Goal: Information Seeking & Learning: Learn about a topic

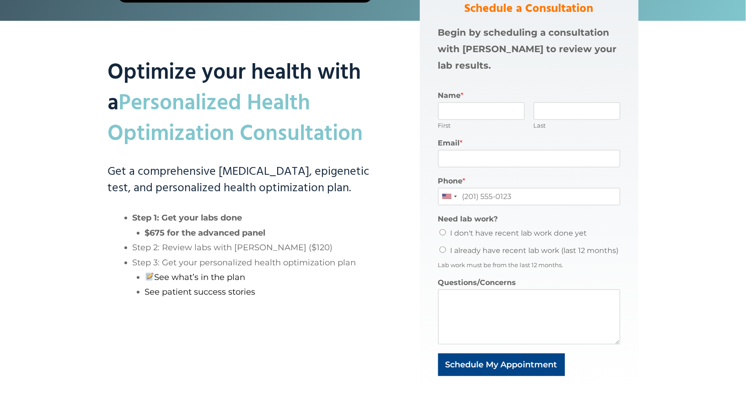
scroll to position [465, 0]
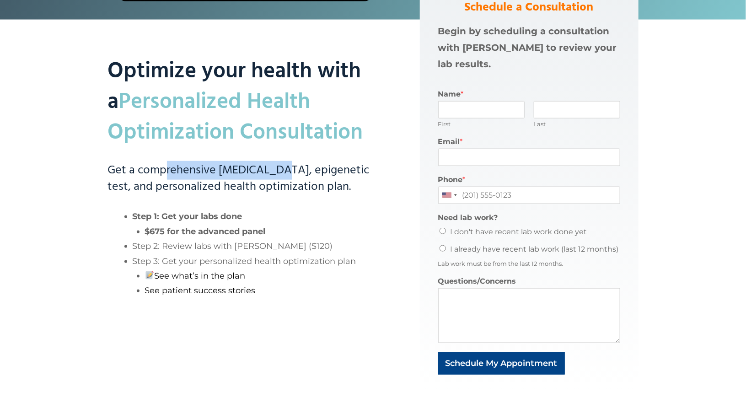
drag, startPoint x: 165, startPoint y: 153, endPoint x: 278, endPoint y: 169, distance: 114.1
click at [278, 169] on div "Optimize your health with a Personalized Health Optimization Consultation Get a…" at bounding box center [245, 186] width 275 height 407
click at [278, 169] on h3 "Get a comprehensive [MEDICAL_DATA], epigenetic test, and personalized health op…" at bounding box center [245, 178] width 275 height 33
drag, startPoint x: 278, startPoint y: 169, endPoint x: 286, endPoint y: 180, distance: 14.0
click at [286, 180] on h3 "Get a comprehensive [MEDICAL_DATA], epigenetic test, and personalized health op…" at bounding box center [245, 178] width 275 height 33
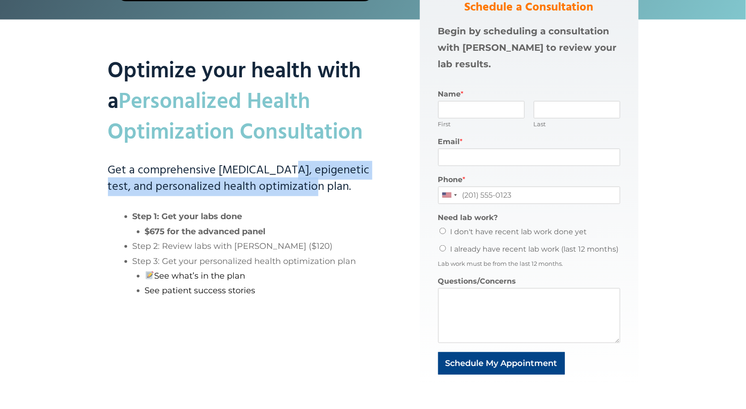
click at [286, 180] on h3 "Get a comprehensive [MEDICAL_DATA], epigenetic test, and personalized health op…" at bounding box center [245, 178] width 275 height 33
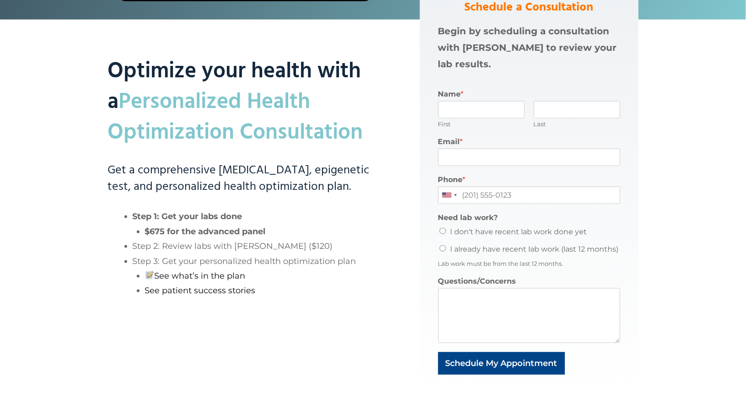
drag, startPoint x: 286, startPoint y: 180, endPoint x: 274, endPoint y: 158, distance: 25.6
click at [274, 158] on div "Optimize your health with a Personalized Health Optimization Consultation Get a…" at bounding box center [245, 186] width 275 height 407
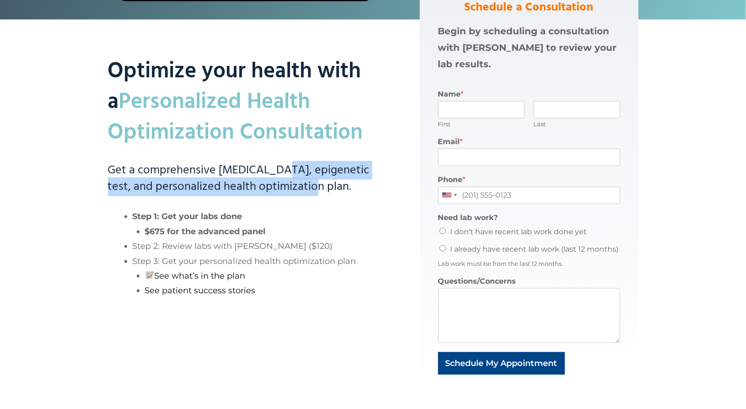
click at [274, 158] on div "Optimize your health with a Personalized Health Optimization Consultation Get a…" at bounding box center [245, 186] width 275 height 407
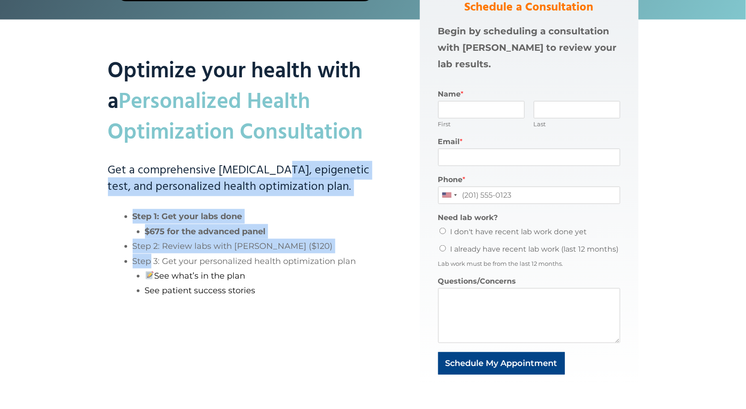
drag, startPoint x: 274, startPoint y: 158, endPoint x: 311, endPoint y: 298, distance: 145.2
click at [311, 298] on div "Optimize your health with a Personalized Health Optimization Consultation Get a…" at bounding box center [245, 186] width 275 height 407
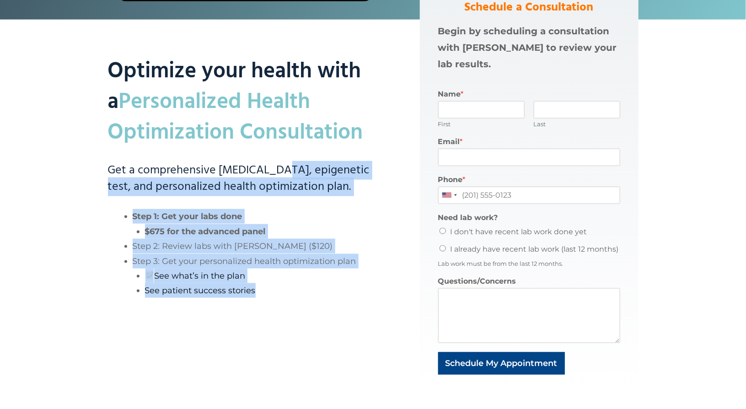
click at [311, 298] on div "Optimize your health with a Personalized Health Optimization Consultation Get a…" at bounding box center [245, 186] width 275 height 407
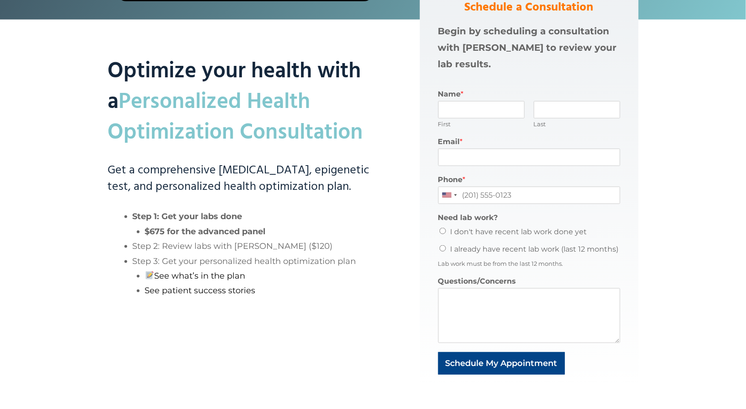
drag, startPoint x: 311, startPoint y: 298, endPoint x: 275, endPoint y: 186, distance: 117.7
click at [275, 186] on div "Optimize your health with a Personalized Health Optimization Consultation Get a…" at bounding box center [245, 186] width 275 height 407
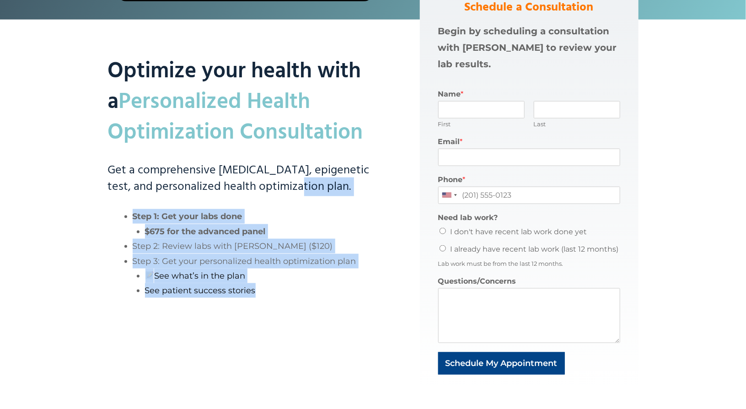
scroll to position [0, 0]
